Goal: Information Seeking & Learning: Learn about a topic

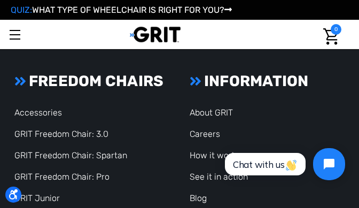
scroll to position [3263, 0]
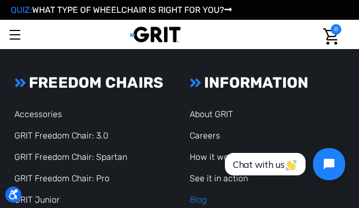
click at [197, 195] on link "Blog" at bounding box center [198, 200] width 17 height 10
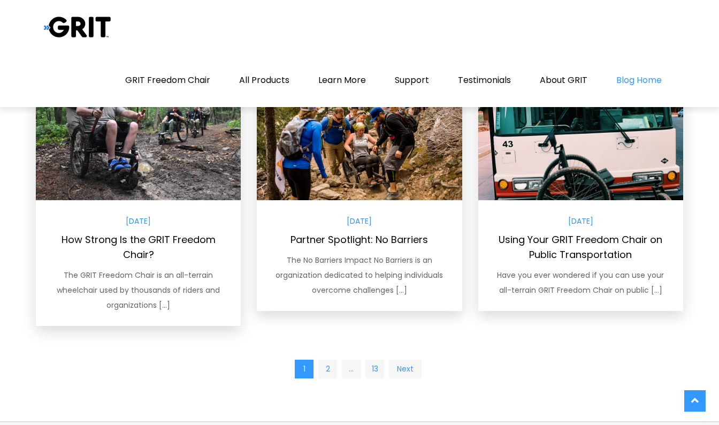
scroll to position [900, 0]
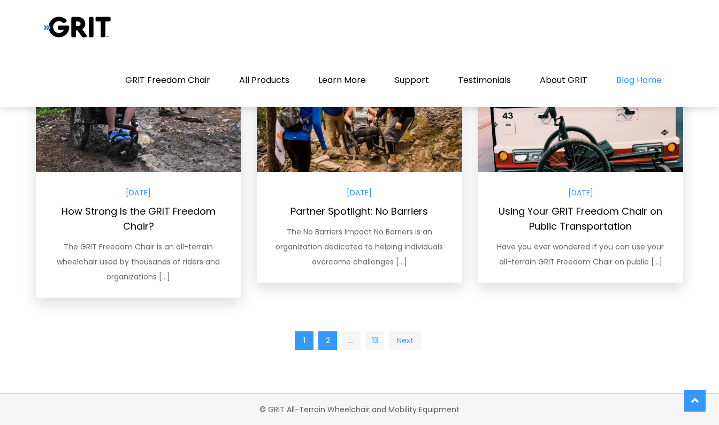
click at [327, 342] on link "2" at bounding box center [327, 340] width 19 height 19
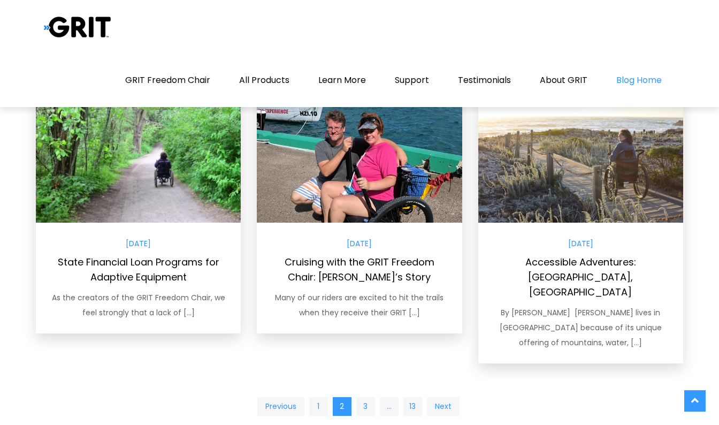
scroll to position [915, 0]
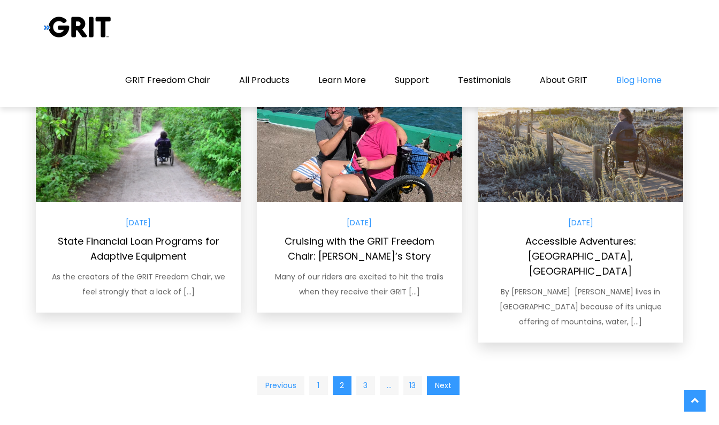
click at [446, 376] on link "Next" at bounding box center [443, 385] width 33 height 19
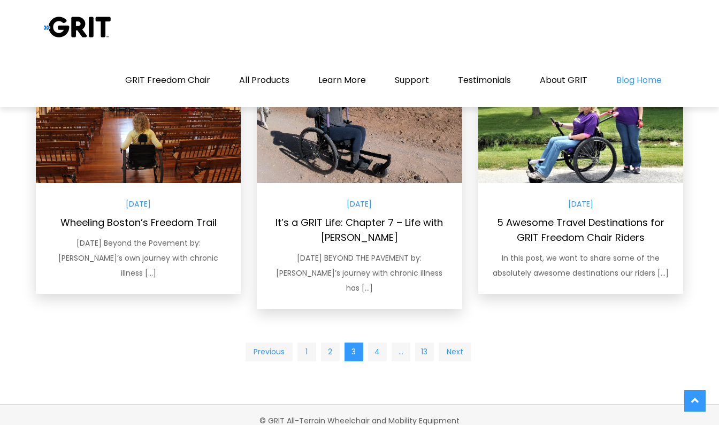
scroll to position [930, 0]
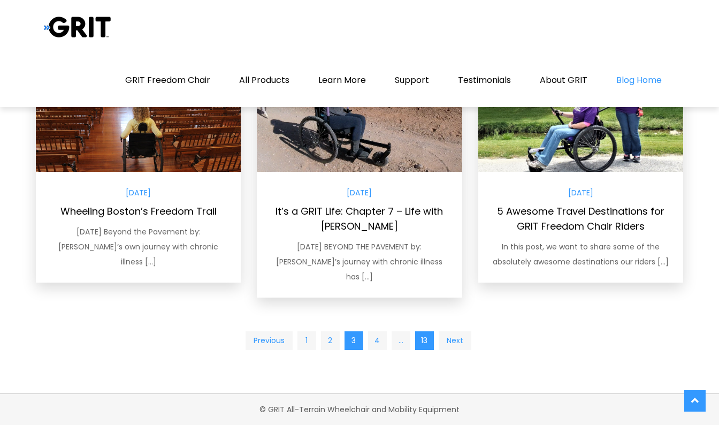
click at [422, 338] on link "13" at bounding box center [424, 340] width 19 height 19
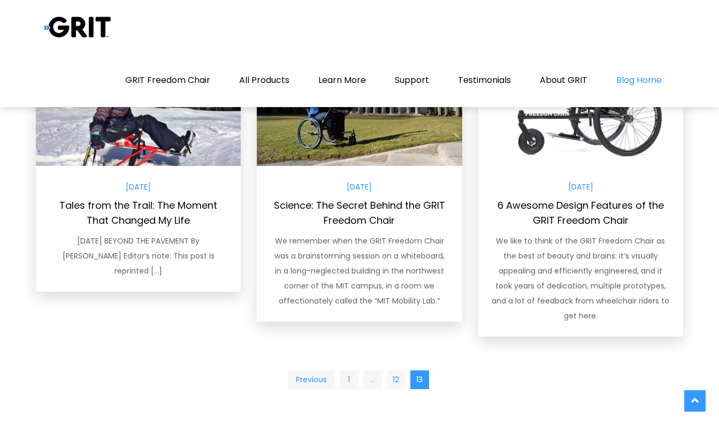
scroll to position [384, 0]
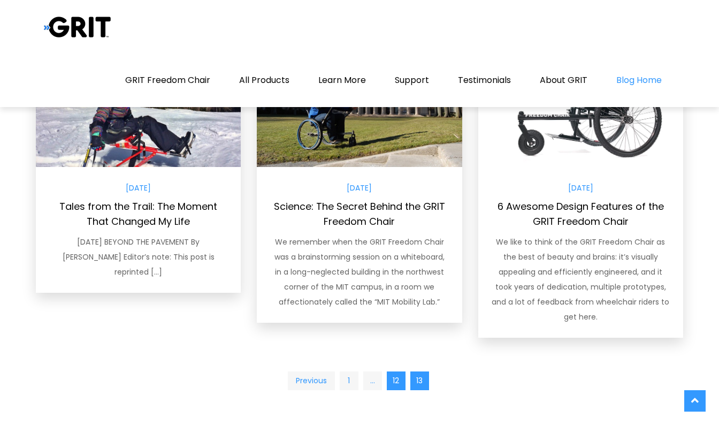
click at [392, 380] on link "12" at bounding box center [396, 380] width 19 height 19
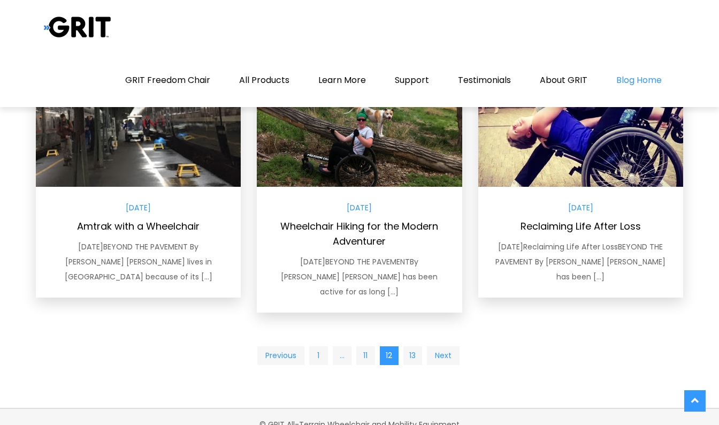
scroll to position [960, 0]
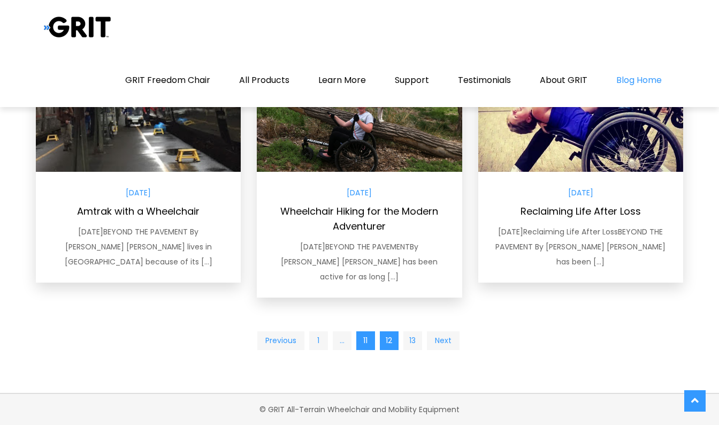
click at [361, 342] on link "11" at bounding box center [365, 340] width 19 height 19
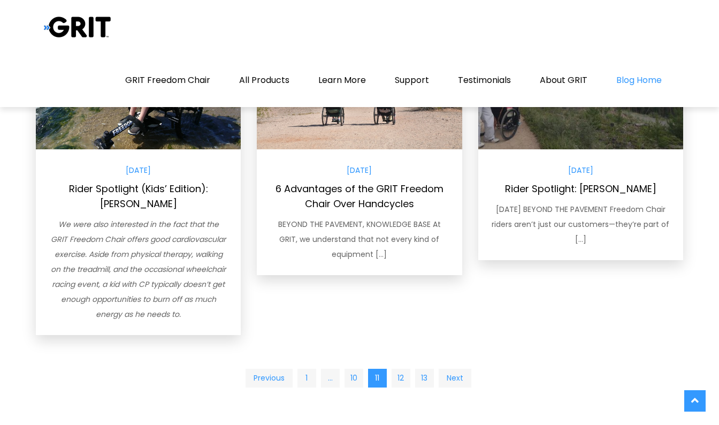
scroll to position [1020, 0]
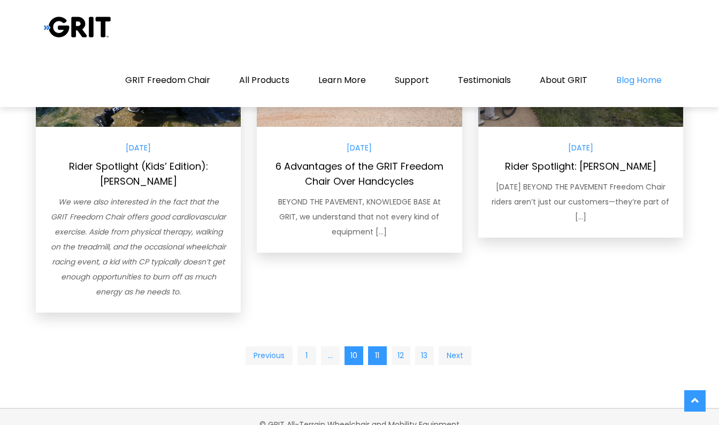
click at [352, 346] on link "10" at bounding box center [353, 355] width 19 height 19
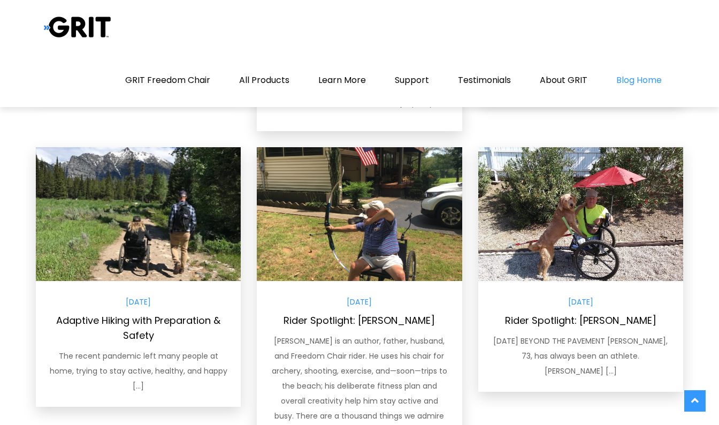
scroll to position [628, 0]
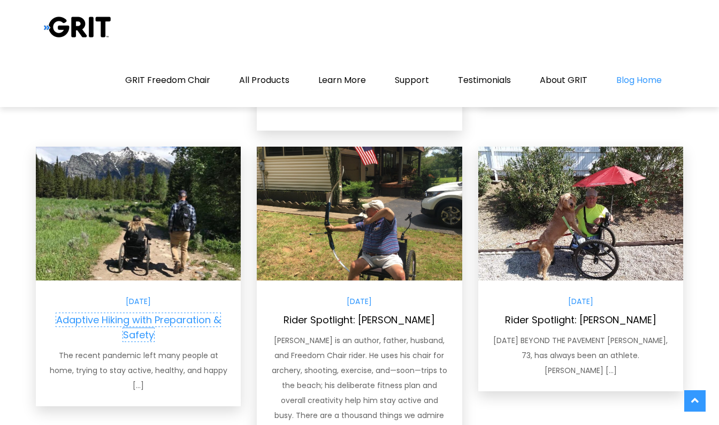
click at [136, 313] on link "Adaptive Hiking with Preparation & Safety" at bounding box center [138, 327] width 164 height 28
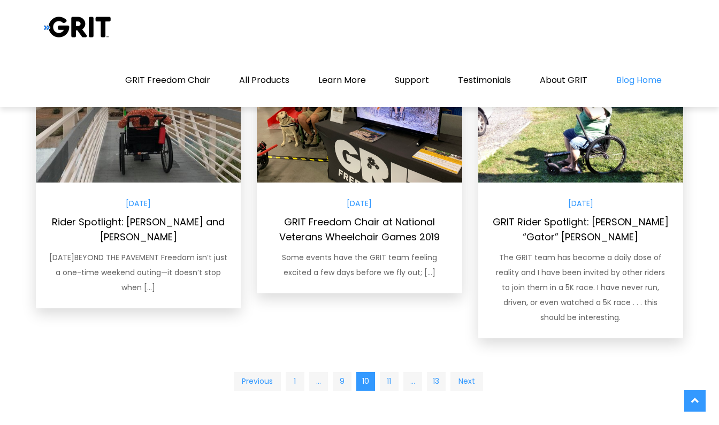
scroll to position [1072, 0]
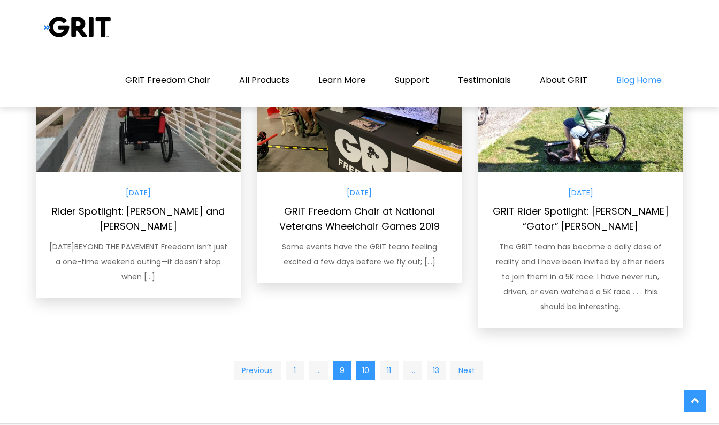
click at [341, 361] on link "9" at bounding box center [342, 370] width 19 height 19
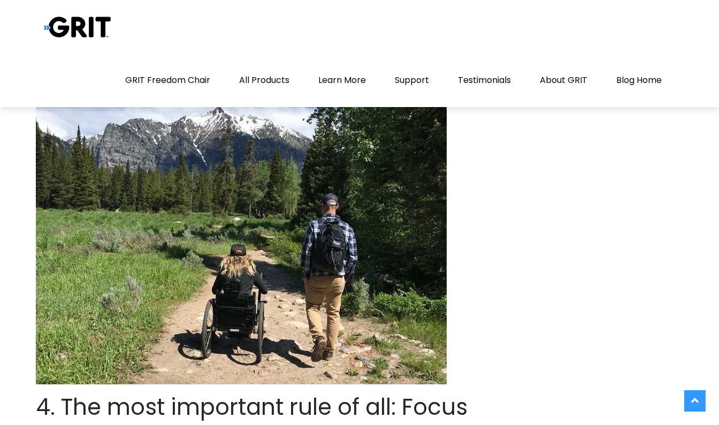
scroll to position [2252, 0]
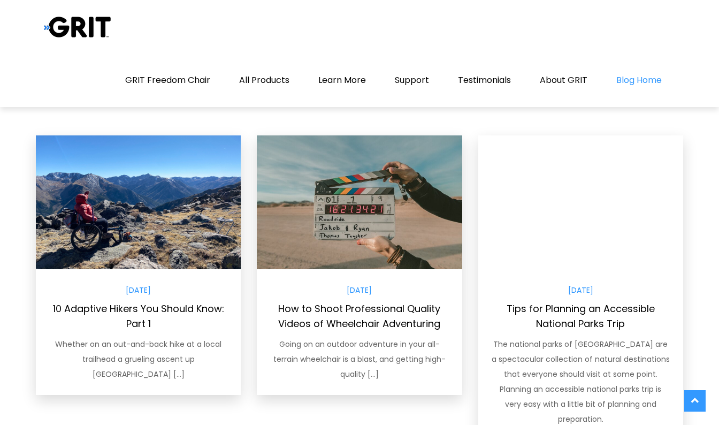
scroll to position [267, 0]
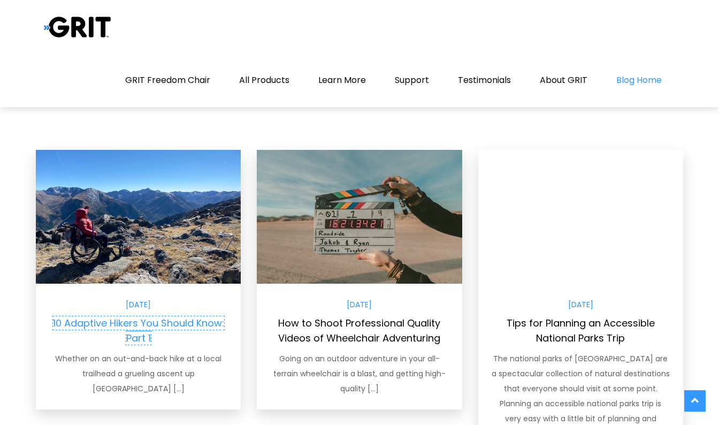
click at [146, 324] on link "10 Adaptive Hikers You Should Know: Part 1" at bounding box center [138, 330] width 171 height 28
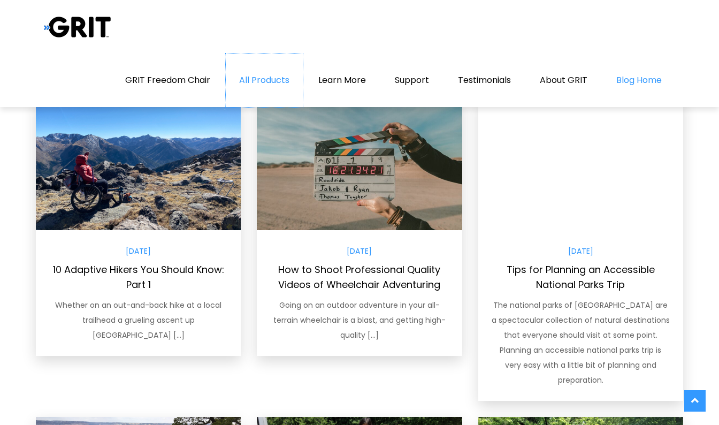
click at [272, 80] on link "All Products" at bounding box center [264, 79] width 77 height 53
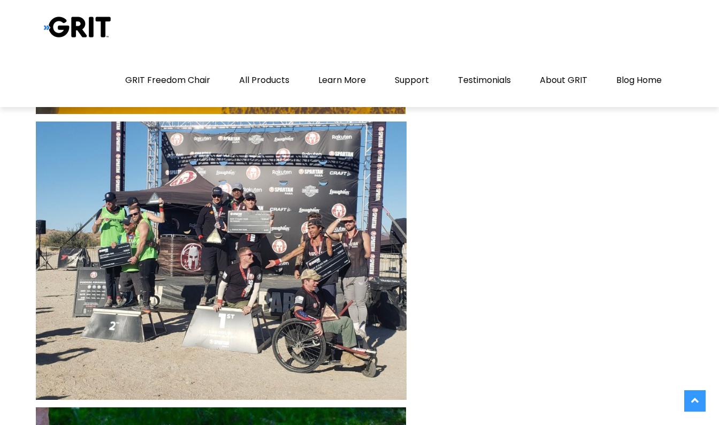
scroll to position [2296, 0]
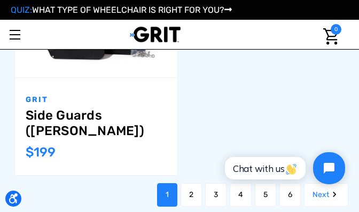
scroll to position [1958, 0]
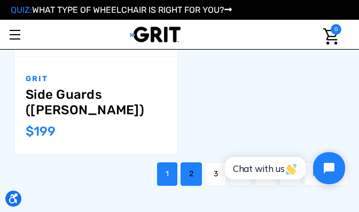
click at [195, 163] on link "2" at bounding box center [191, 175] width 21 height 24
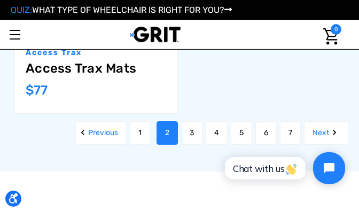
scroll to position [1972, 0]
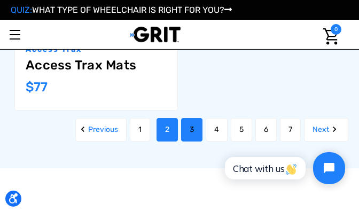
click at [189, 133] on link "3" at bounding box center [191, 130] width 21 height 24
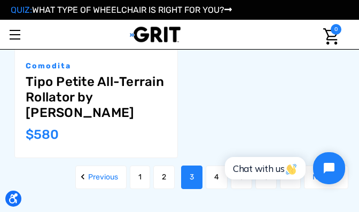
scroll to position [2093, 0]
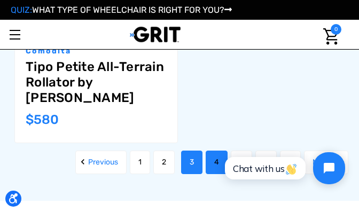
click at [217, 151] on link "4" at bounding box center [217, 163] width 22 height 24
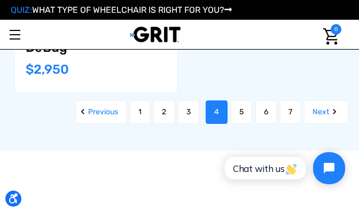
scroll to position [2069, 0]
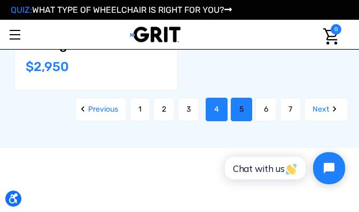
click at [235, 98] on link "5" at bounding box center [241, 110] width 21 height 24
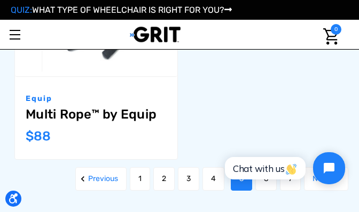
scroll to position [2078, 0]
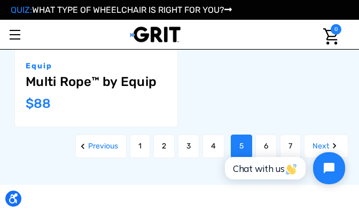
click html "Chat with us"
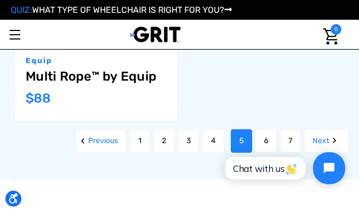
scroll to position [2085, 0]
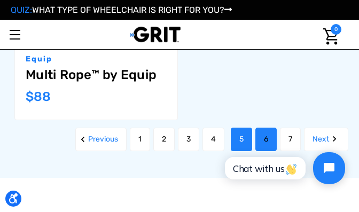
click at [267, 138] on link "6" at bounding box center [266, 140] width 21 height 24
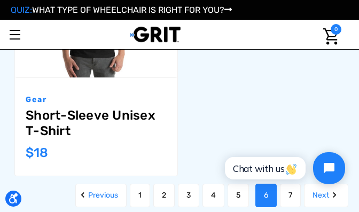
scroll to position [2038, 0]
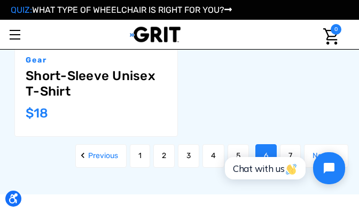
click html "Chat with us"
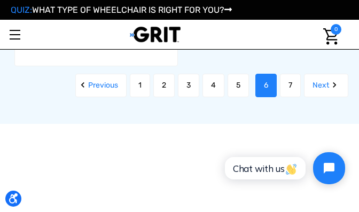
scroll to position [2112, 0]
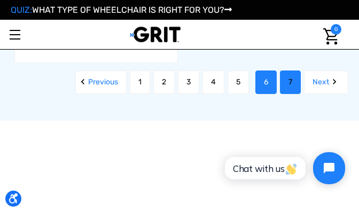
click at [288, 86] on link "7" at bounding box center [290, 83] width 21 height 24
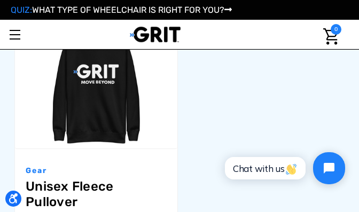
scroll to position [1597, 0]
